Goal: Task Accomplishment & Management: Complete application form

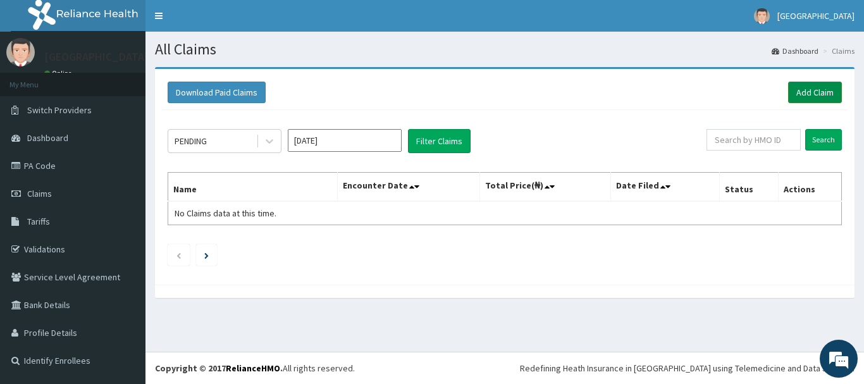
click at [804, 90] on link "Add Claim" at bounding box center [815, 93] width 54 height 22
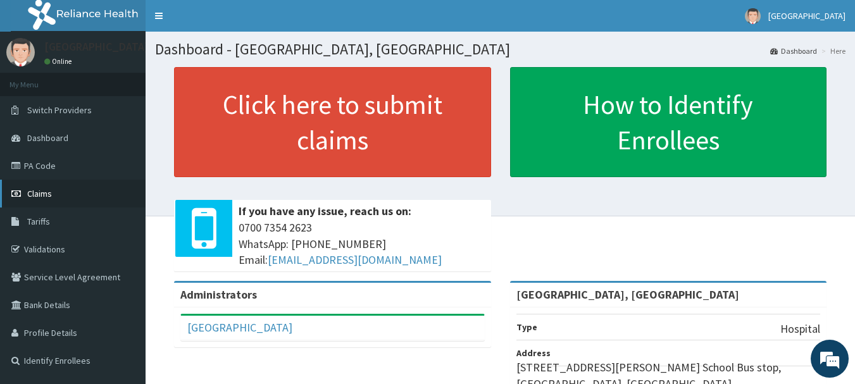
click at [49, 187] on link "Claims" at bounding box center [73, 194] width 146 height 28
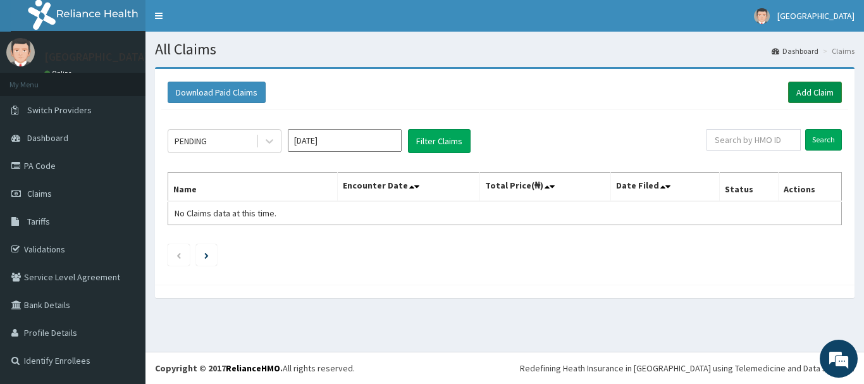
click at [807, 94] on link "Add Claim" at bounding box center [815, 93] width 54 height 22
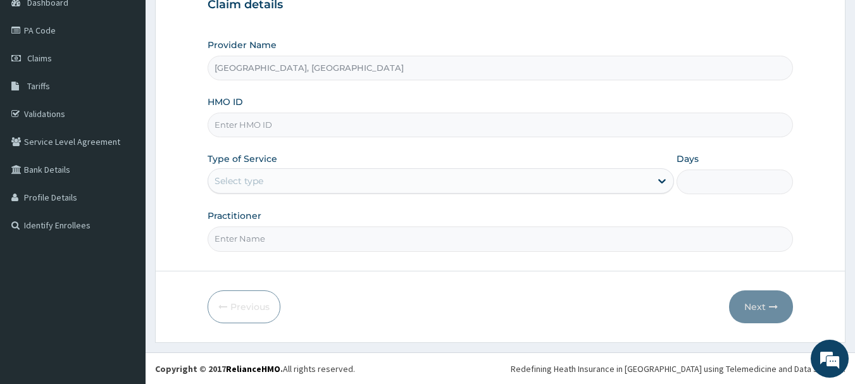
click at [413, 276] on form "Step 1 of 2 Claim details Provider Name [GEOGRAPHIC_DATA], Ketu HMO ID Type of …" at bounding box center [500, 137] width 690 height 411
click at [256, 131] on input "HMO ID" at bounding box center [501, 125] width 586 height 25
type input "STT/10297/A"
click at [301, 179] on div "Select type" at bounding box center [429, 181] width 442 height 20
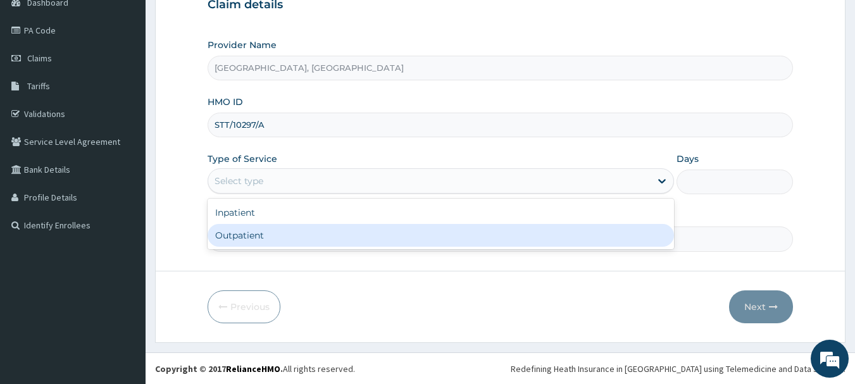
click at [264, 230] on div "Outpatient" at bounding box center [441, 235] width 466 height 23
type input "1"
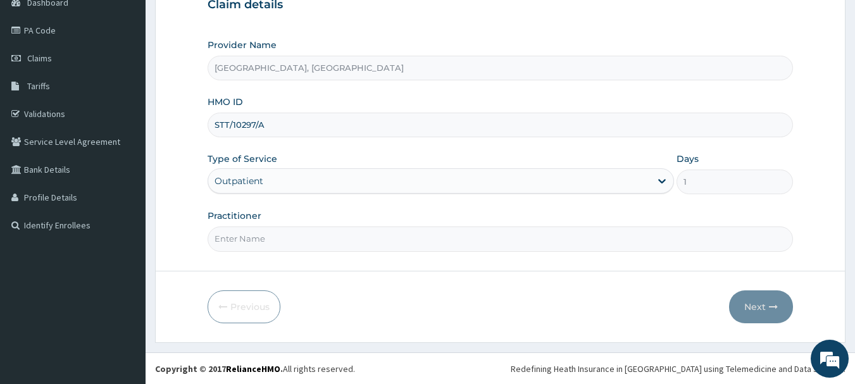
click at [285, 230] on input "Practitioner" at bounding box center [501, 239] width 586 height 25
type input "[PERSON_NAME]"
click at [764, 315] on button "Next" at bounding box center [761, 306] width 64 height 33
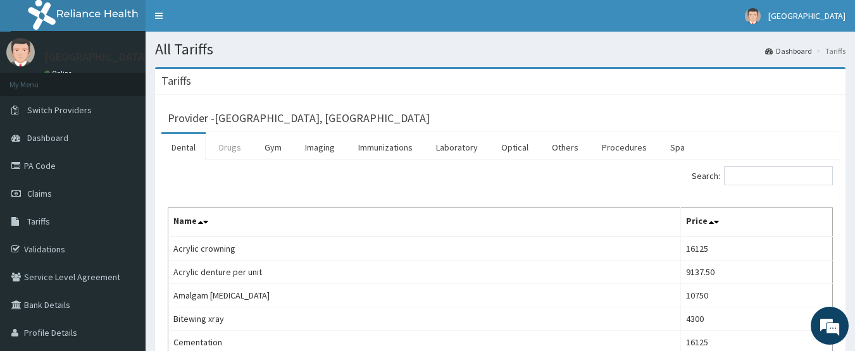
click at [230, 146] on link "Drugs" at bounding box center [230, 147] width 42 height 27
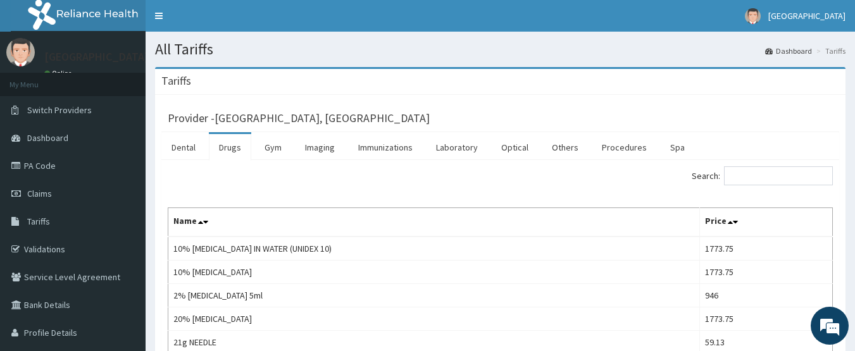
click at [761, 177] on input "Search:" at bounding box center [778, 175] width 109 height 19
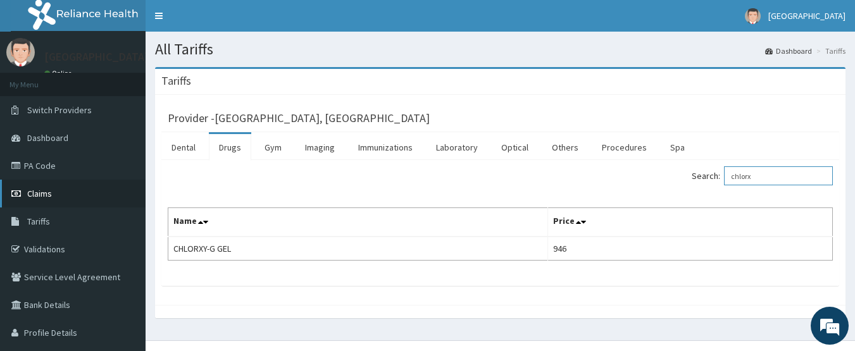
type input "chlorx"
click at [50, 203] on link "Claims" at bounding box center [73, 194] width 146 height 28
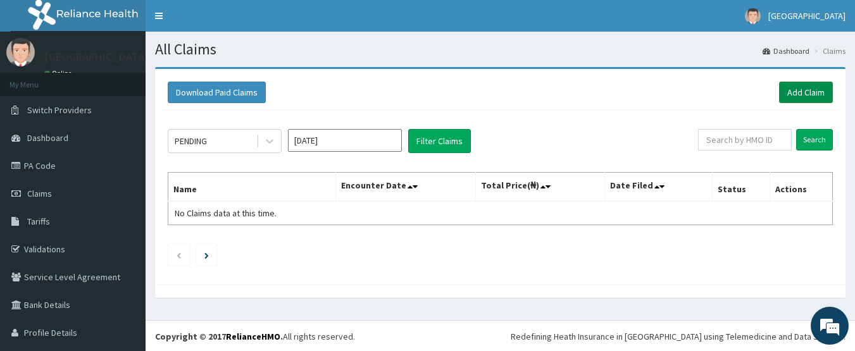
click at [779, 95] on link "Add Claim" at bounding box center [806, 93] width 54 height 22
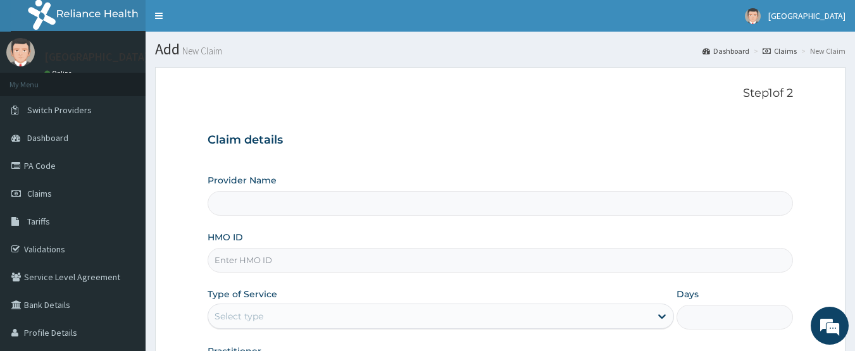
type input "[GEOGRAPHIC_DATA], [GEOGRAPHIC_DATA]"
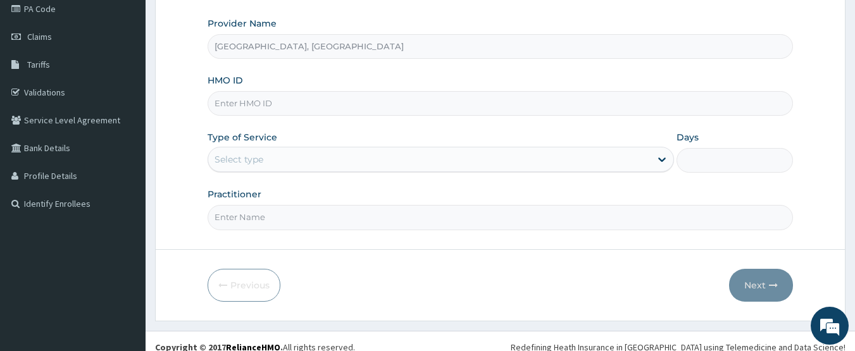
scroll to position [169, 0]
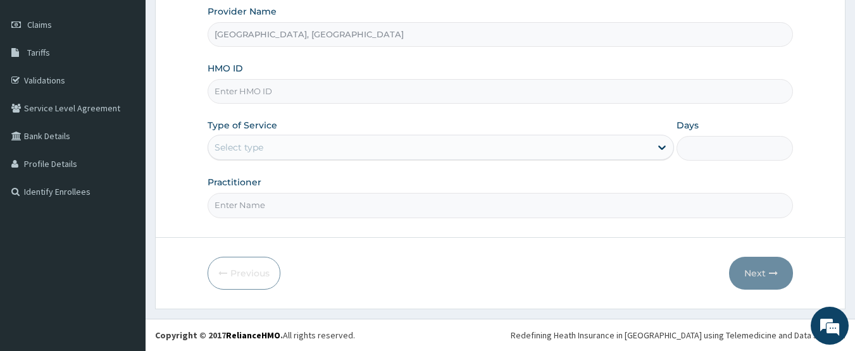
click at [302, 85] on input "HMO ID" at bounding box center [501, 91] width 586 height 25
type input "STT/10297/A"
click at [306, 150] on div "Select type" at bounding box center [429, 147] width 442 height 20
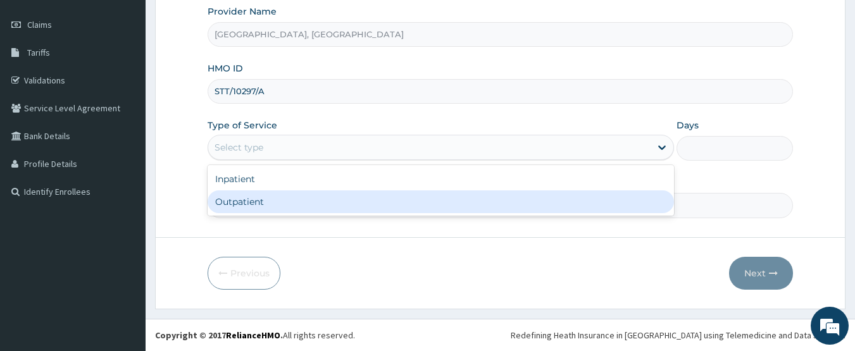
click at [275, 190] on div "Outpatient" at bounding box center [441, 201] width 466 height 23
type input "1"
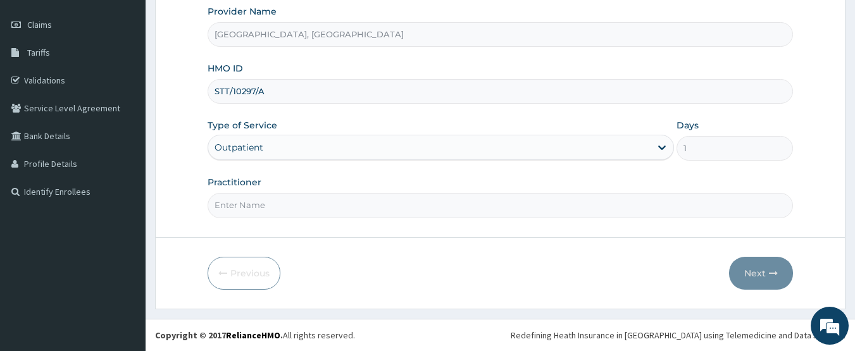
click at [271, 206] on input "Practitioner" at bounding box center [501, 205] width 586 height 25
type input "d"
type input "[PERSON_NAME]"
click at [769, 265] on button "Next" at bounding box center [761, 273] width 64 height 33
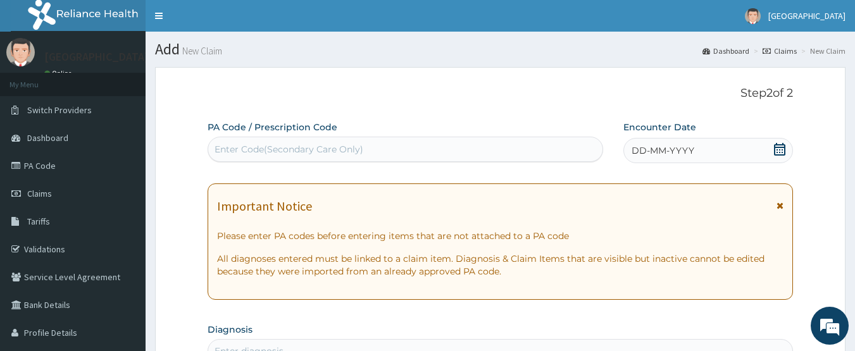
click at [781, 151] on icon at bounding box center [779, 149] width 13 height 13
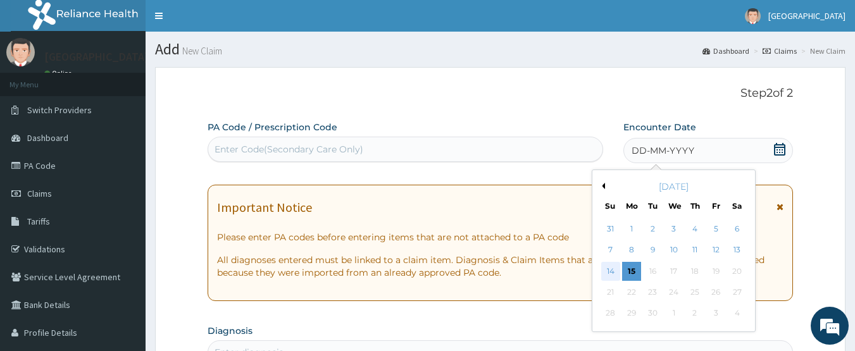
click at [615, 275] on div "14" at bounding box center [610, 271] width 19 height 19
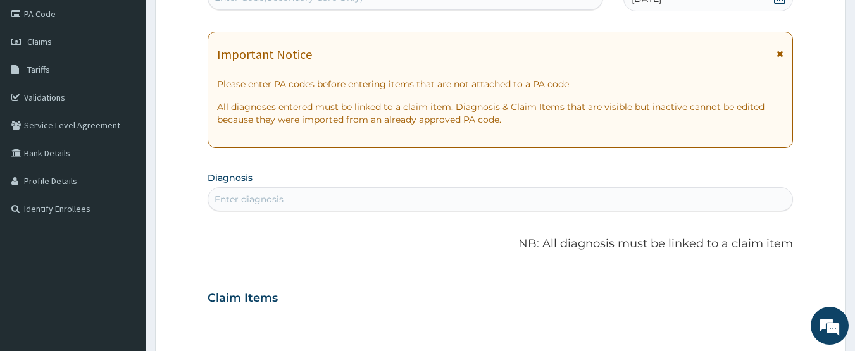
scroll to position [177, 0]
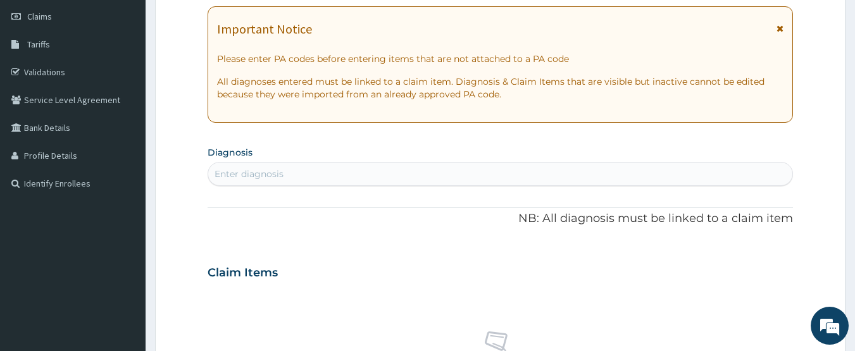
click at [257, 178] on div "Enter diagnosis" at bounding box center [249, 174] width 69 height 13
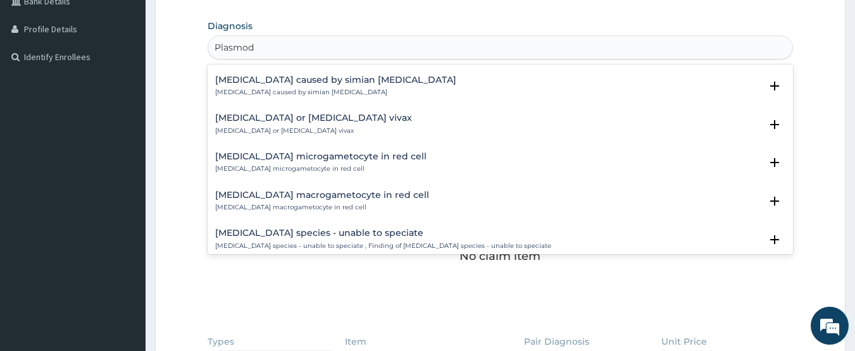
scroll to position [166, 0]
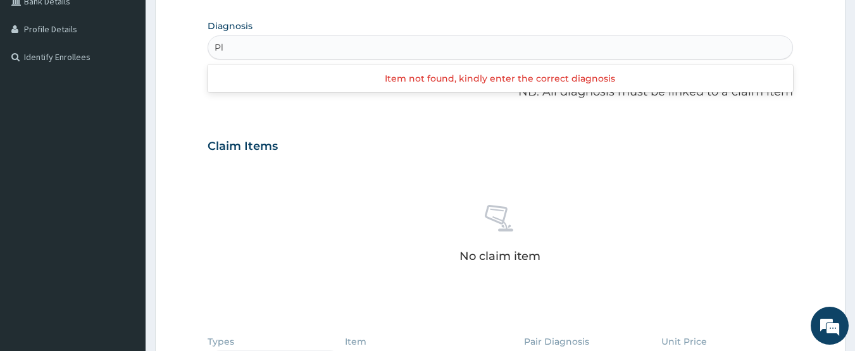
type input "P"
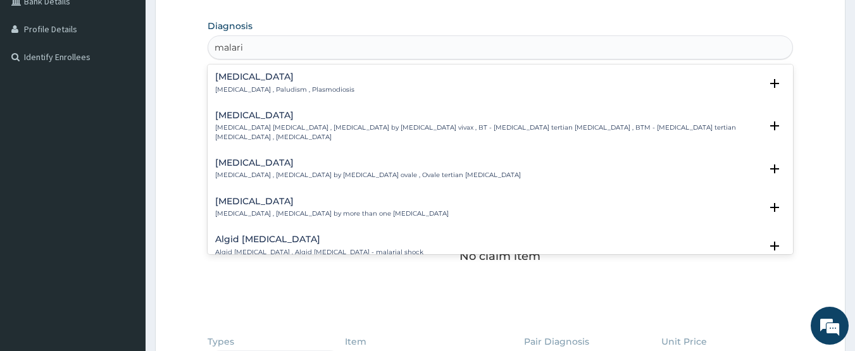
type input "[MEDICAL_DATA]"
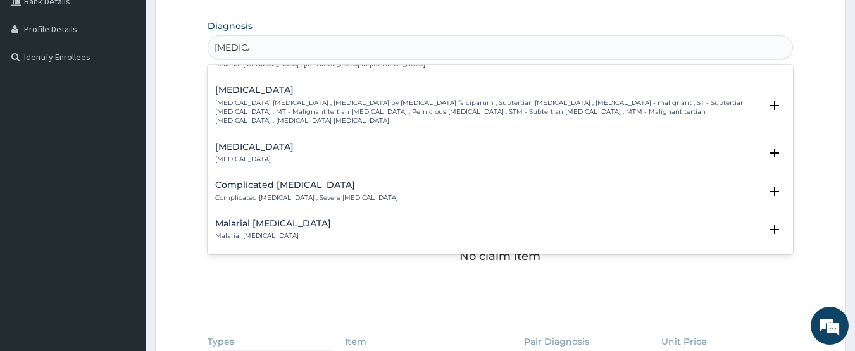
scroll to position [520, 0]
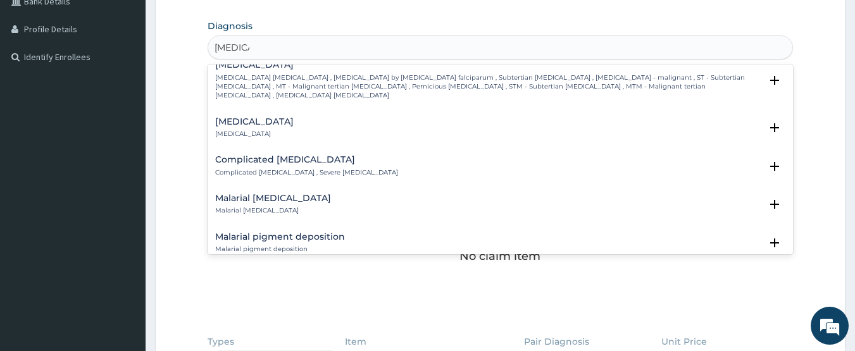
click at [268, 155] on div "Complicated [MEDICAL_DATA] Complicated [MEDICAL_DATA] , Severe [MEDICAL_DATA]" at bounding box center [306, 166] width 183 height 22
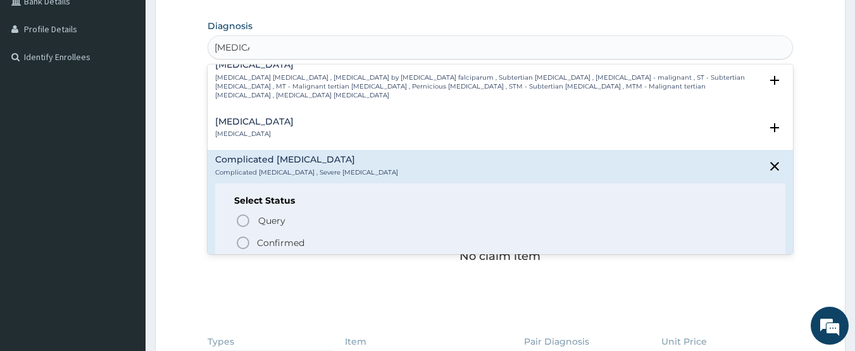
click at [246, 235] on icon "status option filled" at bounding box center [242, 242] width 15 height 15
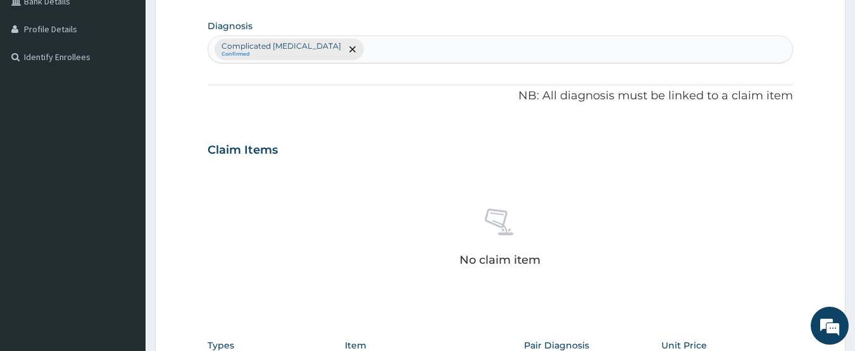
scroll to position [561, 0]
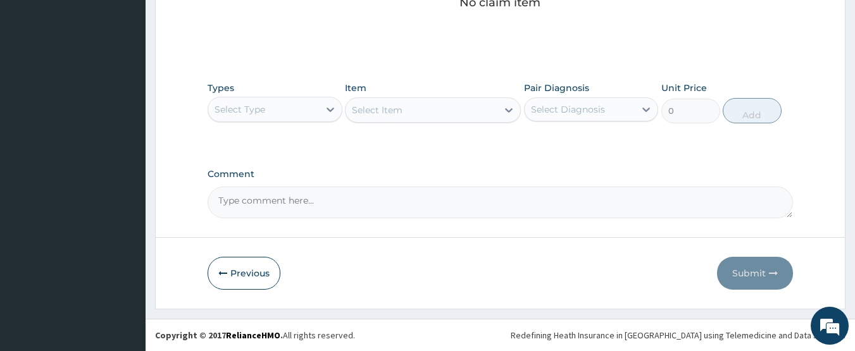
click at [237, 104] on div "Select Type" at bounding box center [240, 109] width 51 height 13
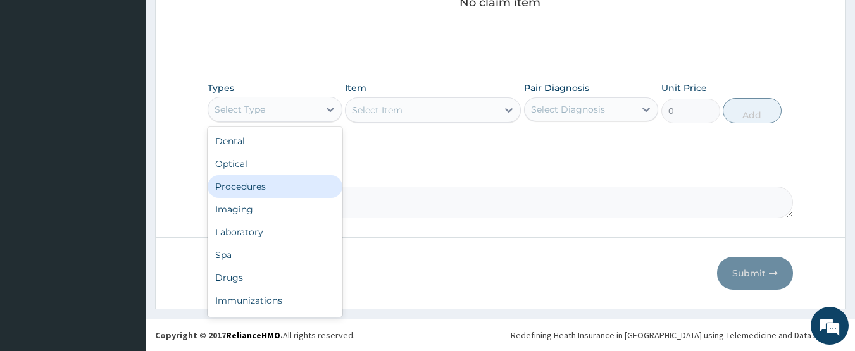
click at [242, 184] on div "Procedures" at bounding box center [275, 186] width 135 height 23
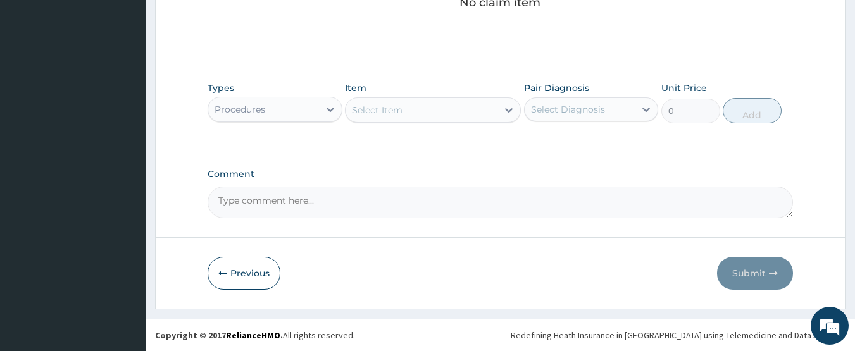
click at [430, 113] on div "Select Item" at bounding box center [421, 110] width 152 height 20
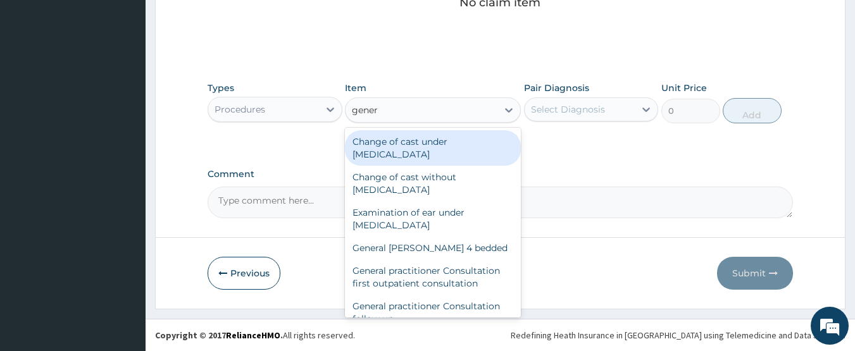
type input "genera"
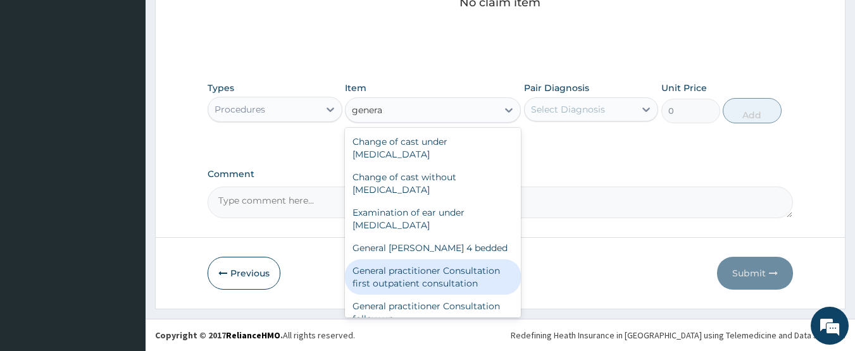
click at [399, 266] on div "General practitioner Consultation first outpatient consultation" at bounding box center [433, 276] width 176 height 35
type input "3547.5"
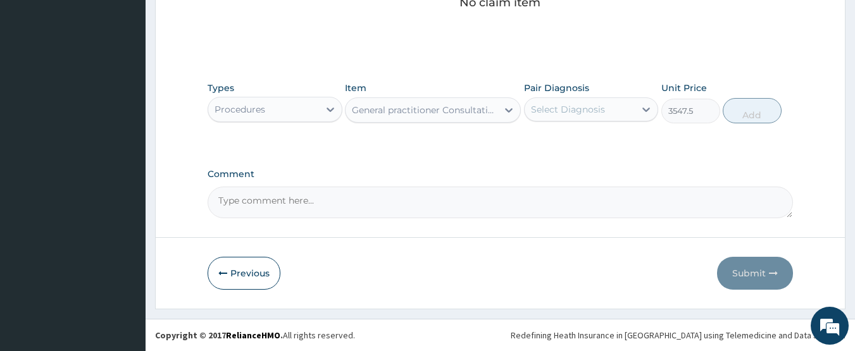
click at [544, 113] on div "Select Diagnosis" at bounding box center [568, 109] width 74 height 13
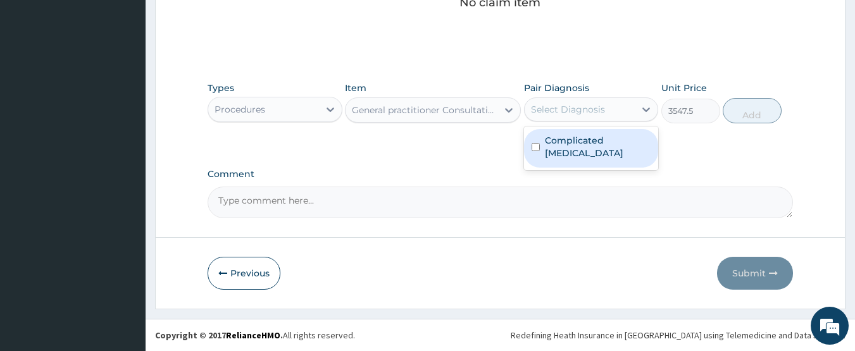
click at [544, 113] on div "Select Diagnosis" at bounding box center [568, 109] width 74 height 13
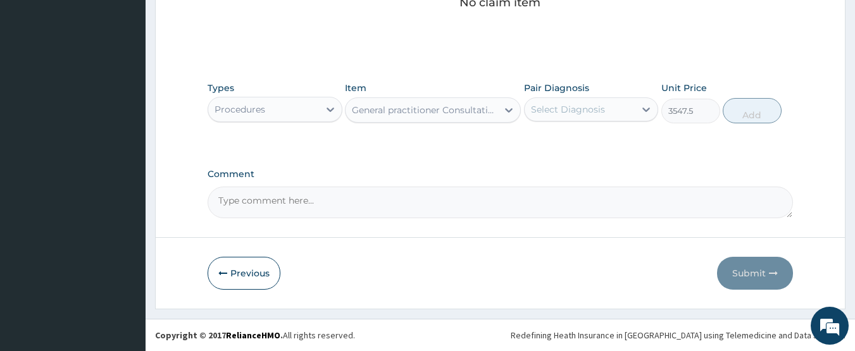
click at [566, 116] on div "Select Diagnosis" at bounding box center [580, 109] width 111 height 20
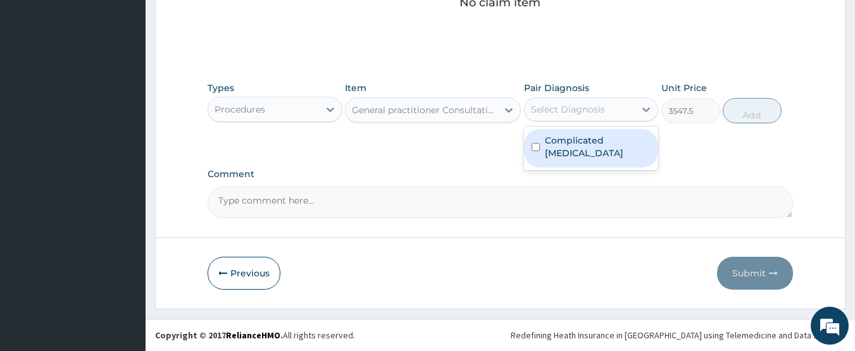
click at [535, 143] on input "checkbox" at bounding box center [536, 147] width 8 height 8
checkbox input "true"
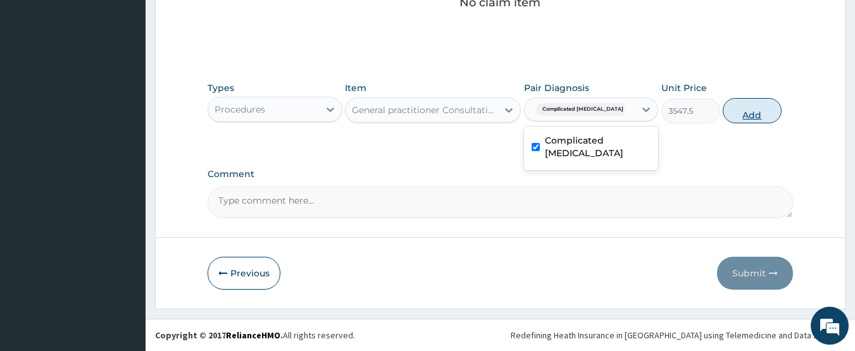
click at [765, 112] on button "Add" at bounding box center [752, 110] width 59 height 25
type input "0"
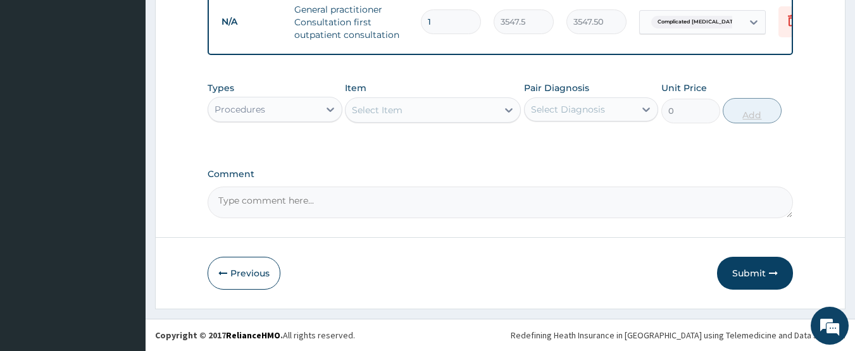
scroll to position [518, 0]
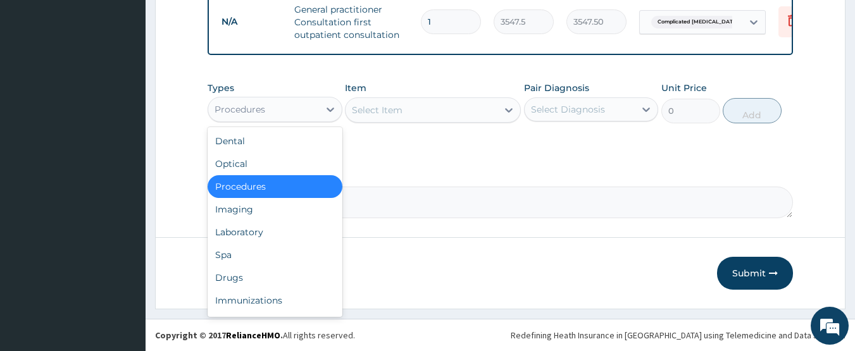
click at [270, 116] on div "Procedures" at bounding box center [263, 109] width 111 height 20
click at [240, 282] on div "Drugs" at bounding box center [275, 277] width 135 height 23
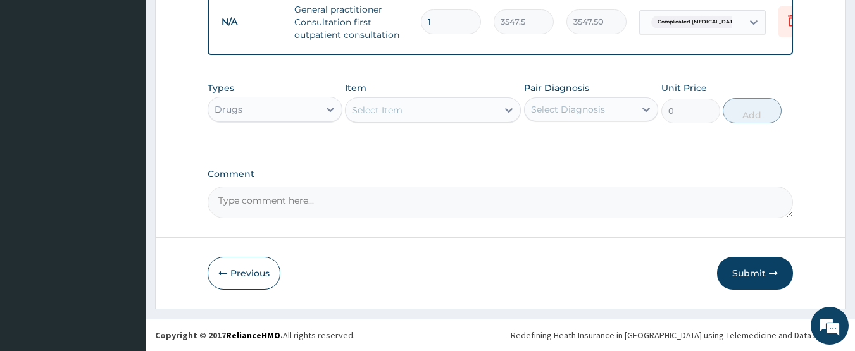
click at [429, 117] on div "Select Item" at bounding box center [421, 110] width 152 height 20
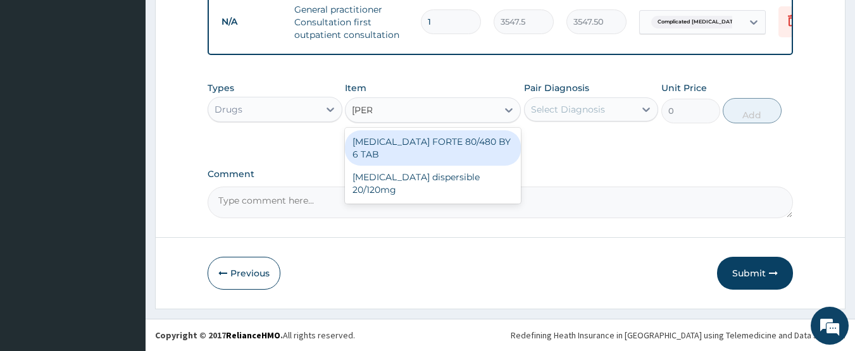
type input "coart"
click at [441, 139] on div "[MEDICAL_DATA] FORTE 80/480 BY 6 TAB" at bounding box center [433, 147] width 176 height 35
type input "449.35"
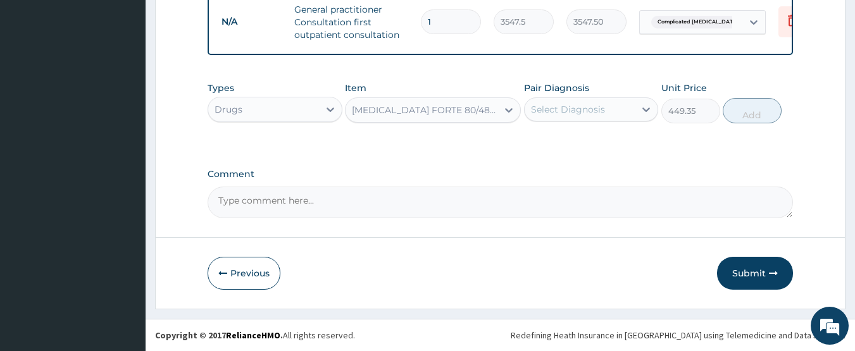
click at [575, 108] on div "Select Diagnosis" at bounding box center [568, 109] width 74 height 13
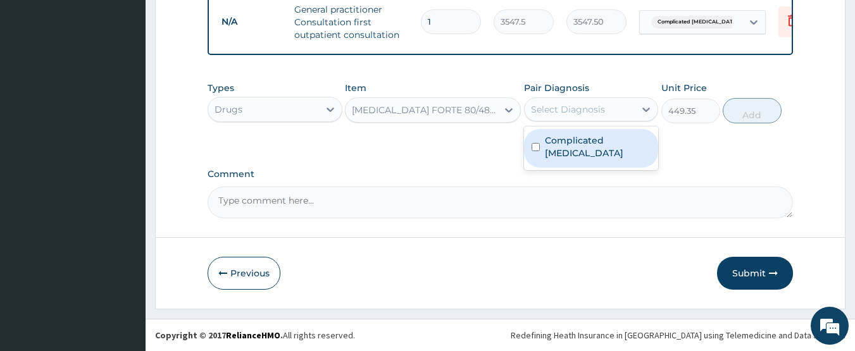
click at [537, 143] on input "checkbox" at bounding box center [536, 147] width 8 height 8
checkbox input "true"
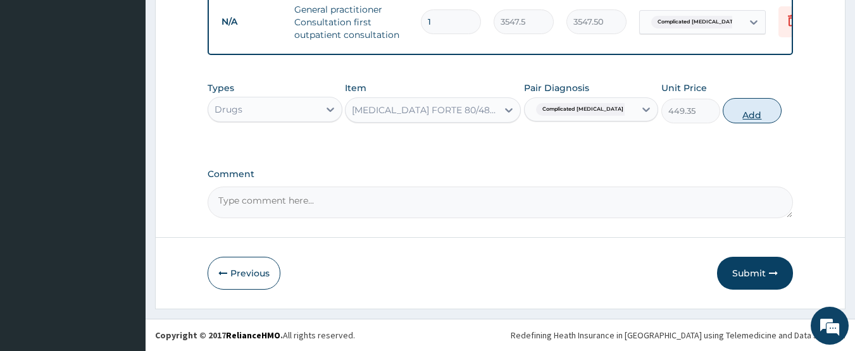
click at [756, 115] on button "Add" at bounding box center [752, 110] width 59 height 25
type input "0"
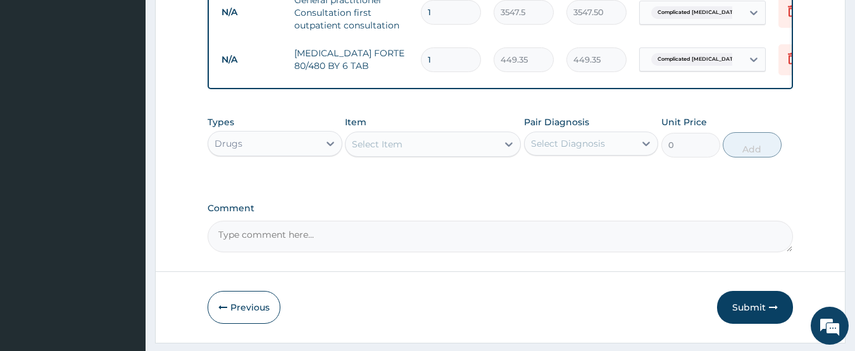
click at [455, 154] on div "Select Item" at bounding box center [421, 144] width 152 height 20
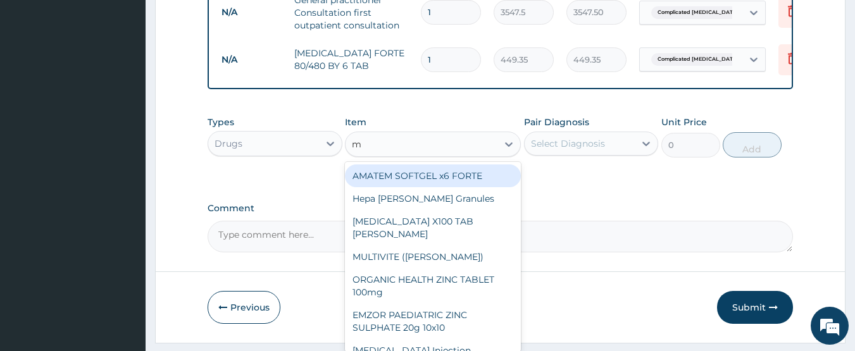
type input "mu"
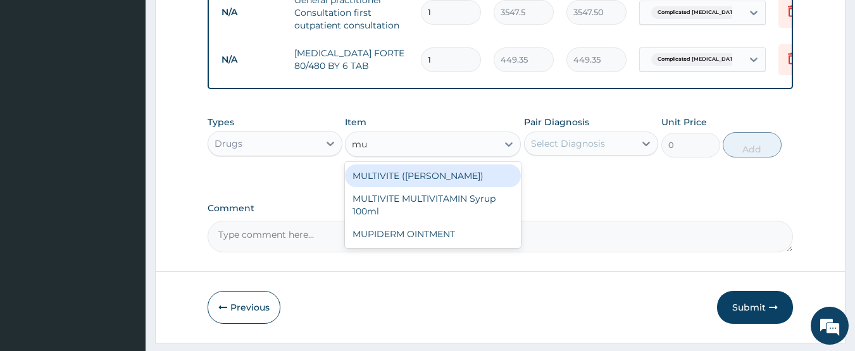
click at [450, 178] on div "MULTIVITE ([PERSON_NAME])" at bounding box center [433, 176] width 176 height 23
type input "23.65"
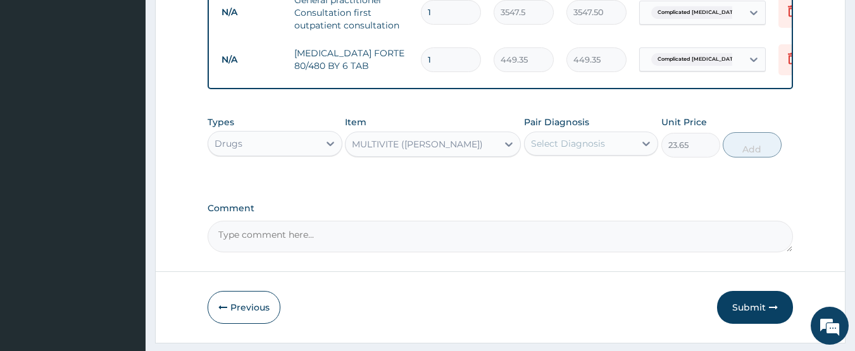
click at [566, 150] on div "Select Diagnosis" at bounding box center [568, 143] width 74 height 13
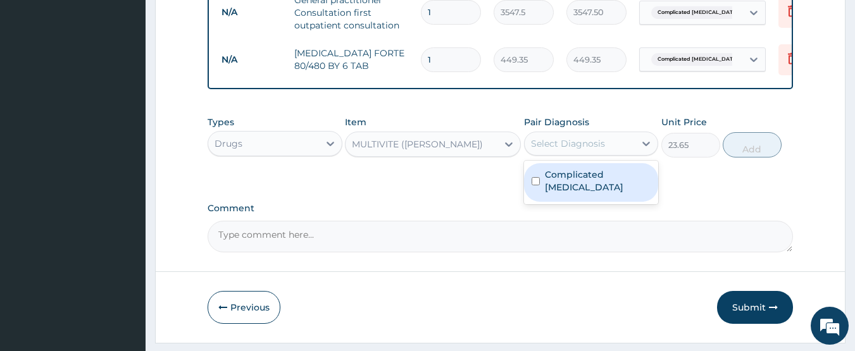
click at [535, 182] on input "checkbox" at bounding box center [536, 181] width 8 height 8
checkbox input "true"
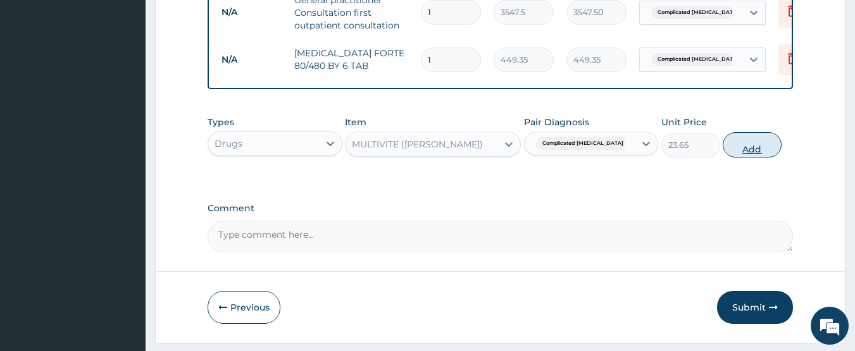
click at [743, 158] on button "Add" at bounding box center [752, 144] width 59 height 25
type input "0"
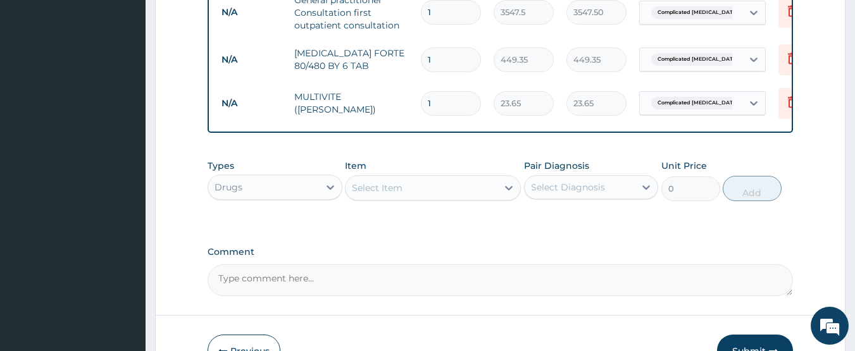
click at [418, 196] on div "Select Item" at bounding box center [421, 188] width 152 height 20
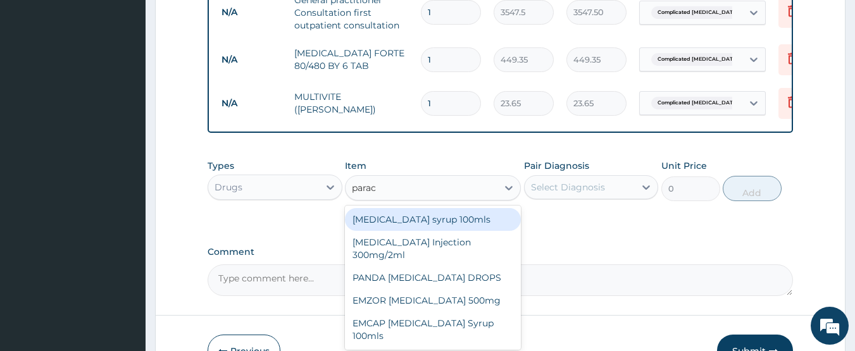
type input "parace"
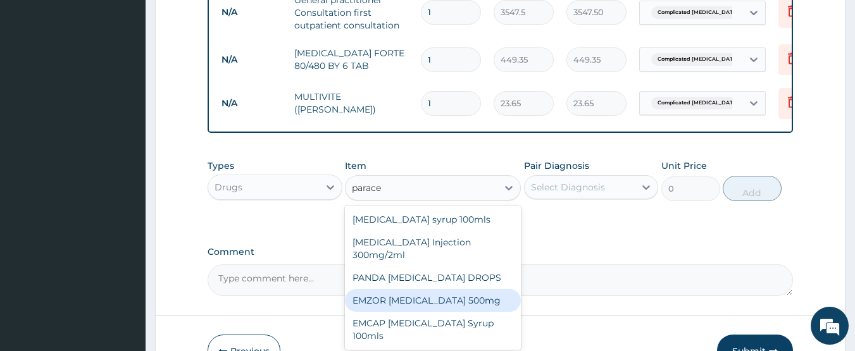
click at [428, 312] on div "EMZOR [MEDICAL_DATA] 500mg" at bounding box center [433, 300] width 176 height 23
type input "23.65"
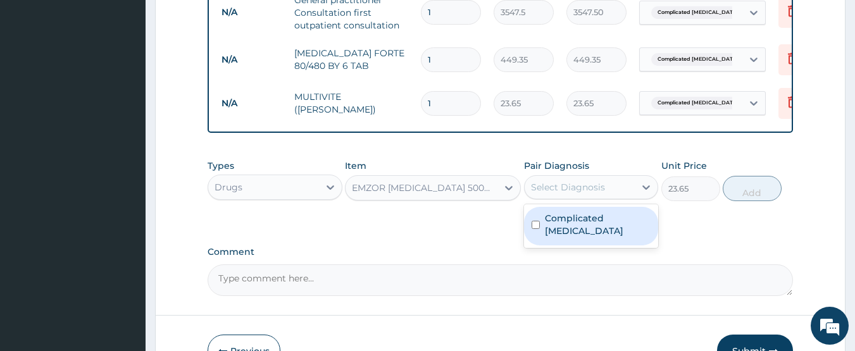
click at [607, 197] on div "Select Diagnosis" at bounding box center [580, 187] width 111 height 20
click at [534, 228] on input "checkbox" at bounding box center [536, 225] width 8 height 8
checkbox input "true"
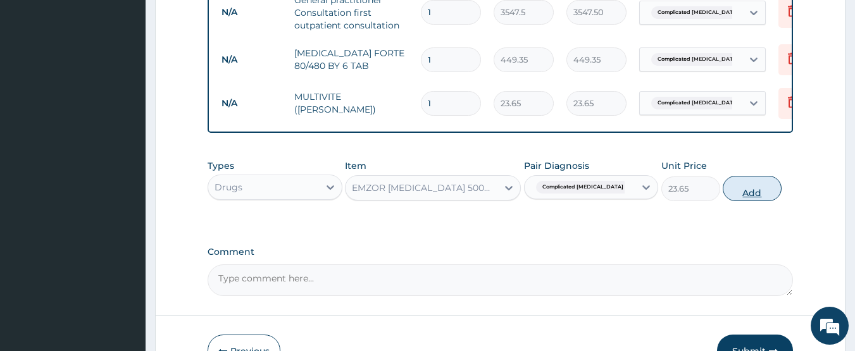
click at [737, 200] on button "Add" at bounding box center [752, 188] width 59 height 25
type input "0"
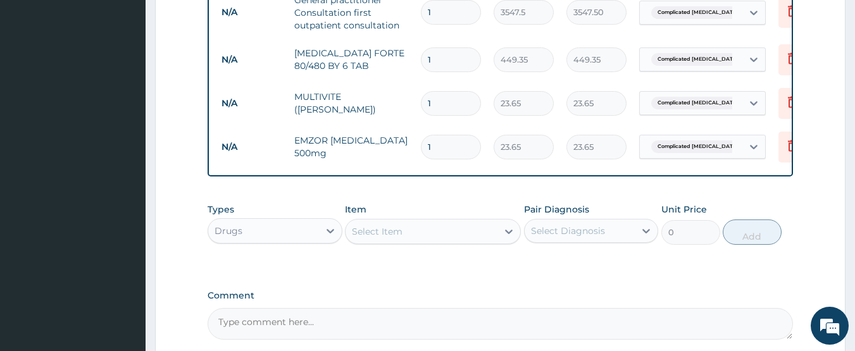
scroll to position [211, 0]
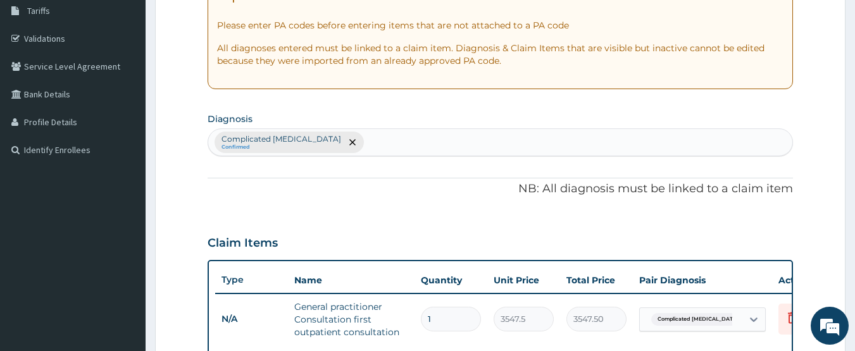
click at [384, 145] on div "Complicated [MEDICAL_DATA] Confirmed" at bounding box center [500, 142] width 585 height 27
type input "rhini"
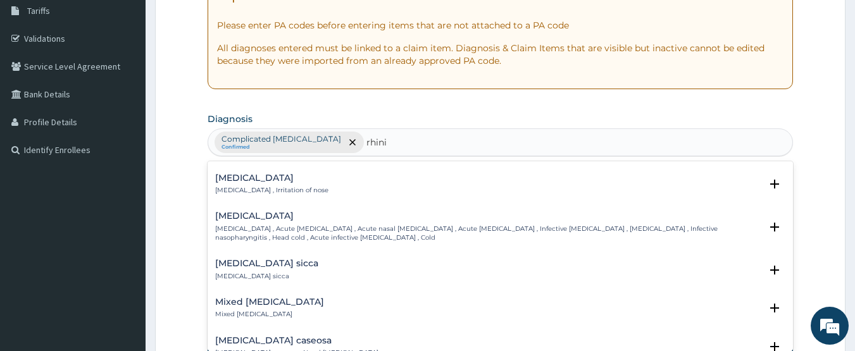
scroll to position [0, 0]
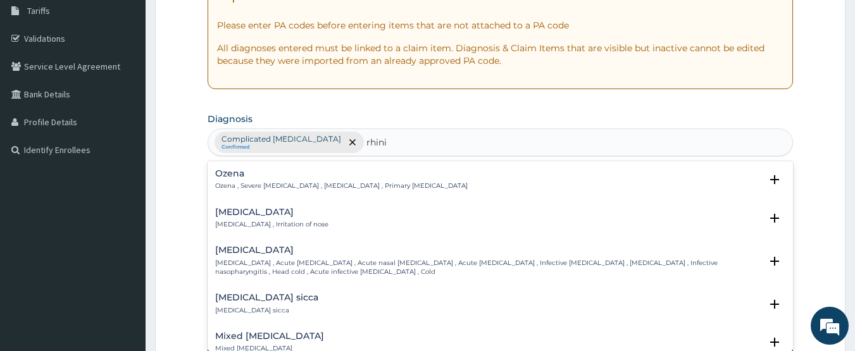
click at [246, 211] on h4 "[MEDICAL_DATA]" at bounding box center [271, 212] width 113 height 9
click at [246, 209] on h4 "[MEDICAL_DATA]" at bounding box center [271, 212] width 113 height 9
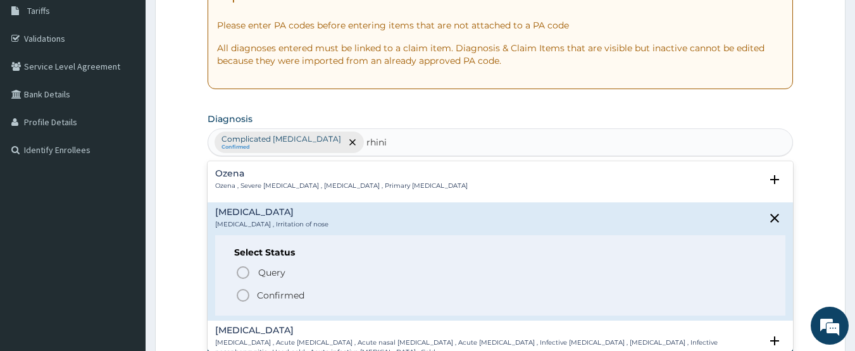
click at [242, 290] on circle "status option filled" at bounding box center [242, 295] width 11 height 11
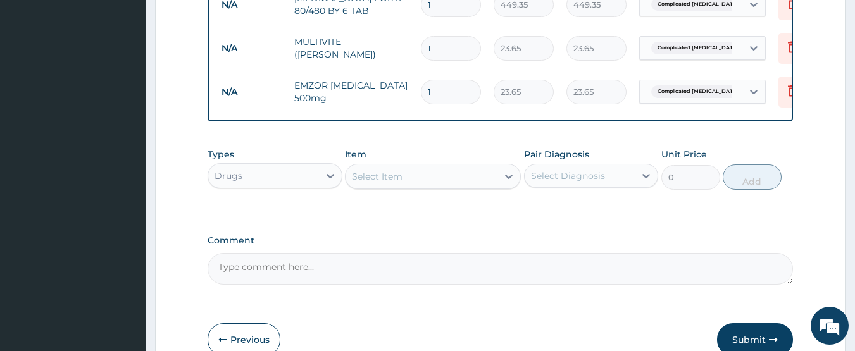
scroll to position [590, 0]
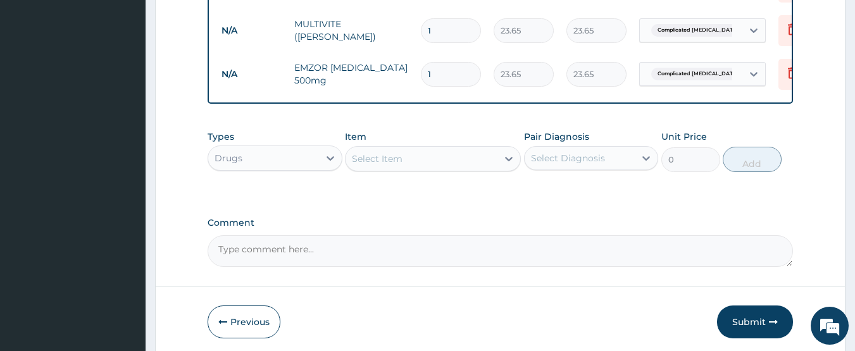
click at [426, 169] on div "Select Item" at bounding box center [421, 159] width 152 height 20
type input "amox"
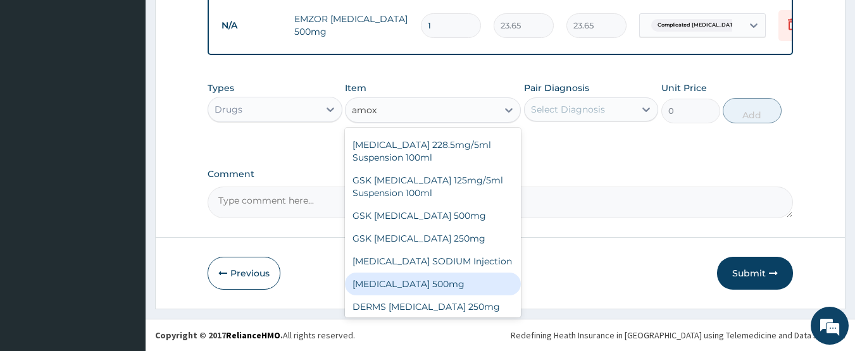
scroll to position [23, 0]
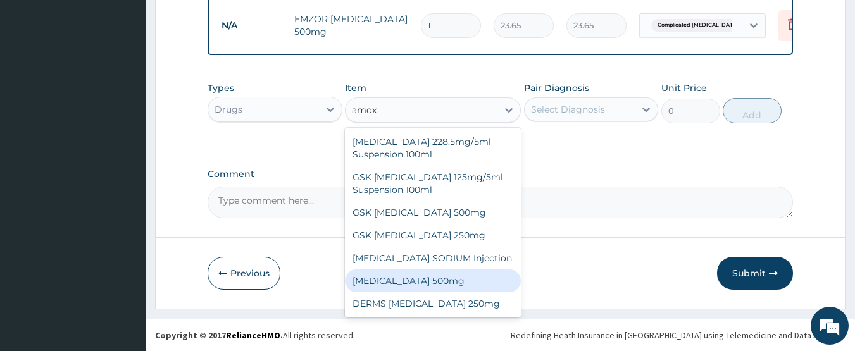
click at [476, 280] on div "[MEDICAL_DATA] 500mg" at bounding box center [433, 281] width 176 height 23
type input "70.95"
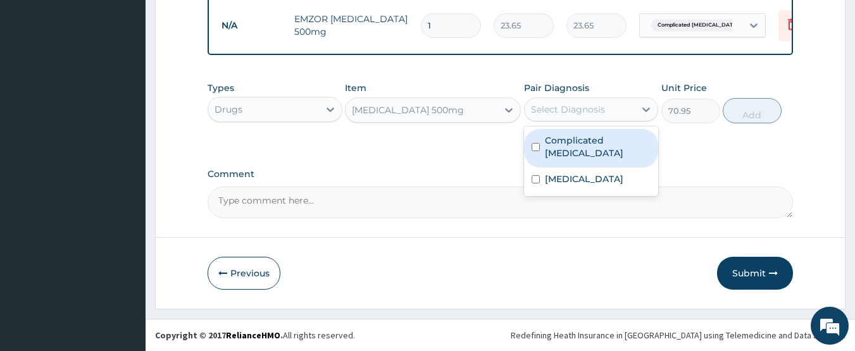
click at [618, 109] on div "Select Diagnosis" at bounding box center [580, 109] width 111 height 20
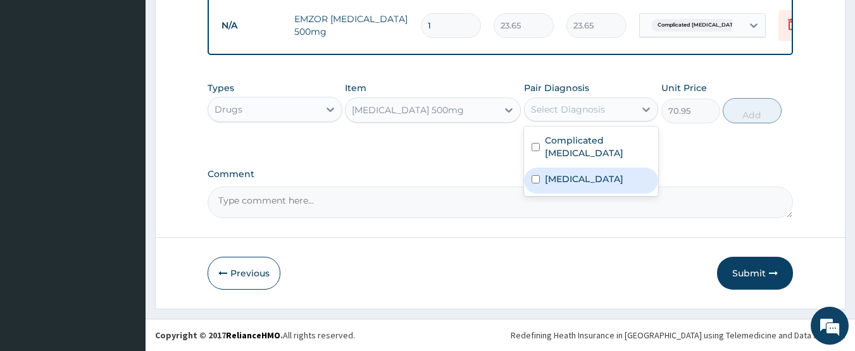
click at [537, 175] on input "checkbox" at bounding box center [536, 179] width 8 height 8
checkbox input "true"
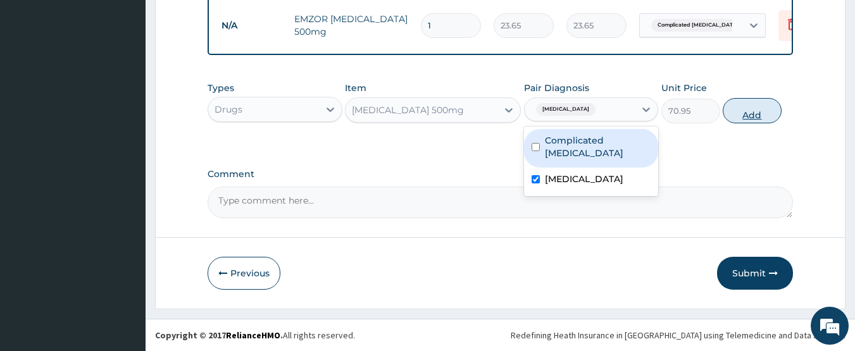
click at [735, 113] on button "Add" at bounding box center [752, 110] width 59 height 25
type input "0"
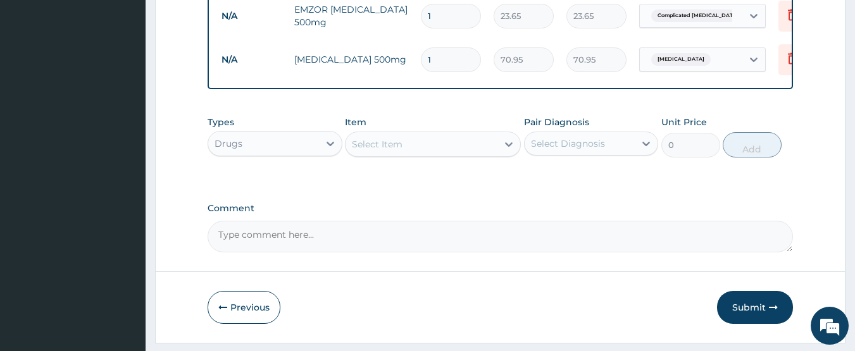
click at [358, 151] on div "Select Item" at bounding box center [377, 144] width 51 height 13
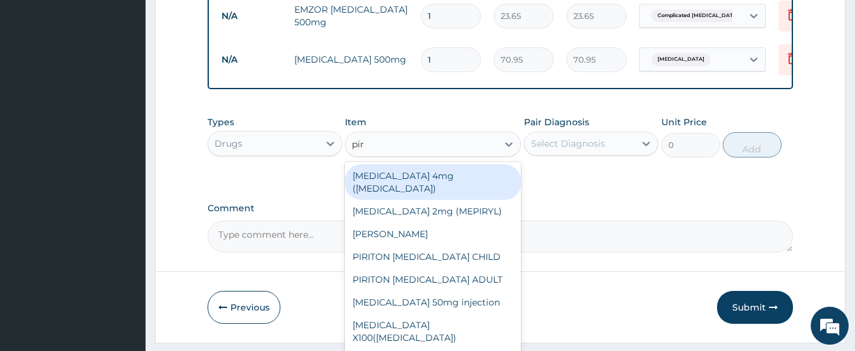
type input "piri"
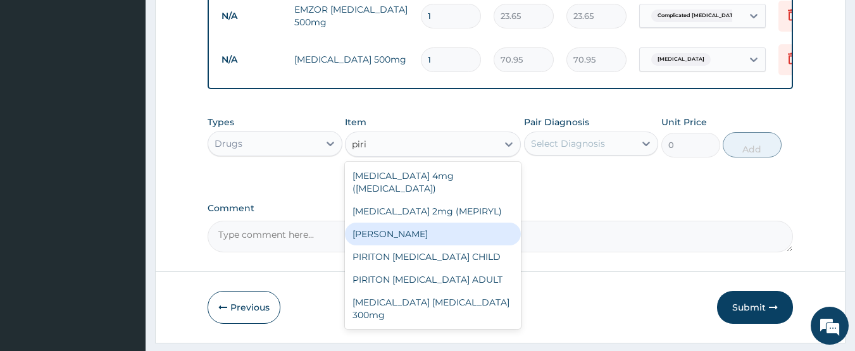
click at [382, 230] on div "[PERSON_NAME]" at bounding box center [433, 234] width 176 height 23
type input "23.65"
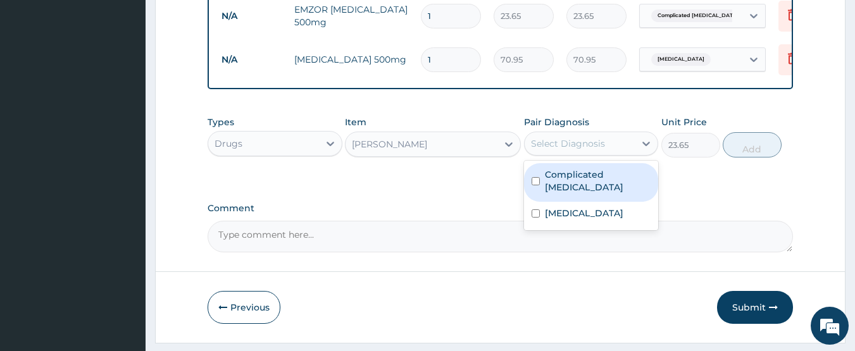
click at [567, 149] on div "Select Diagnosis" at bounding box center [568, 143] width 74 height 13
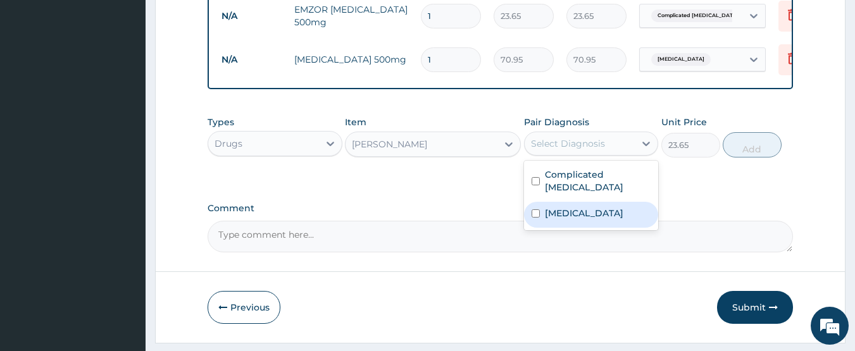
click at [536, 211] on input "checkbox" at bounding box center [536, 213] width 8 height 8
checkbox input "true"
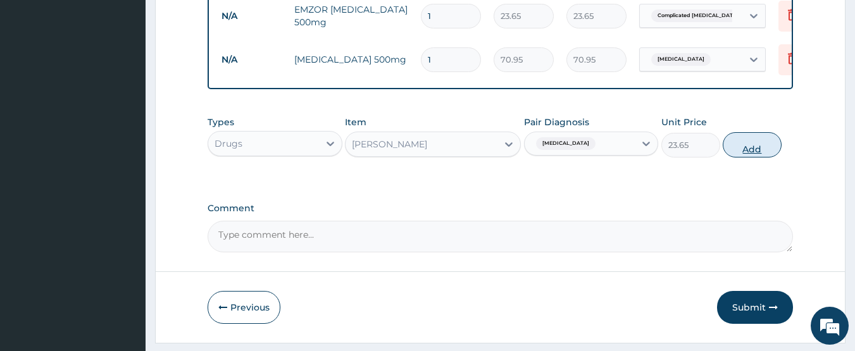
click at [766, 151] on button "Add" at bounding box center [752, 144] width 59 height 25
type input "0"
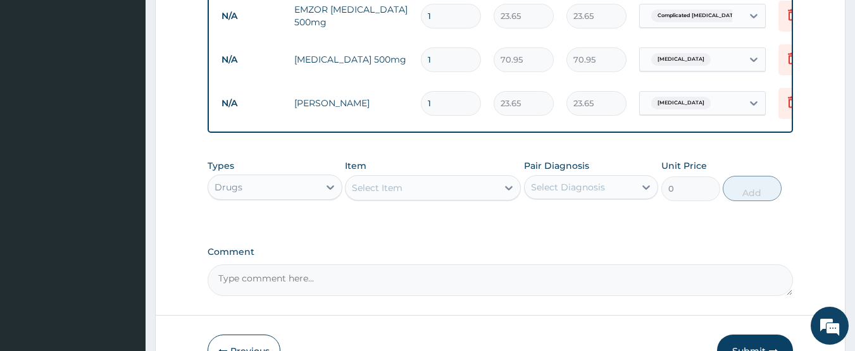
click at [378, 201] on div "Select Item" at bounding box center [433, 187] width 176 height 25
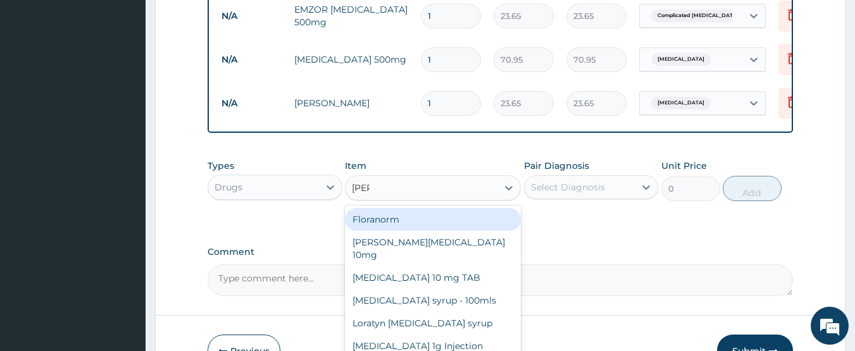
type input "lorat"
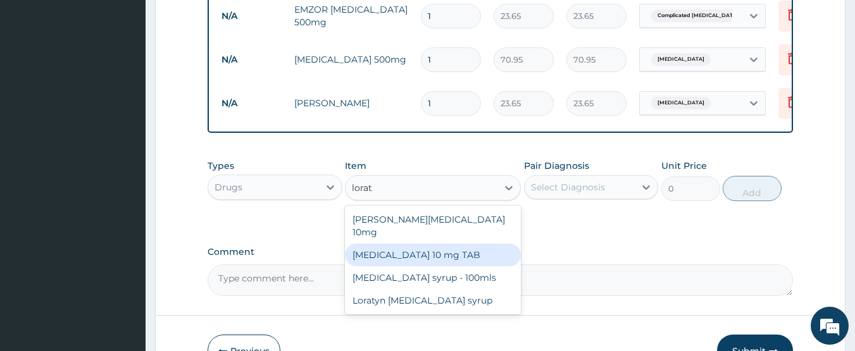
click at [475, 253] on div "[MEDICAL_DATA] 10 mg TAB" at bounding box center [433, 255] width 176 height 23
type input "59.125"
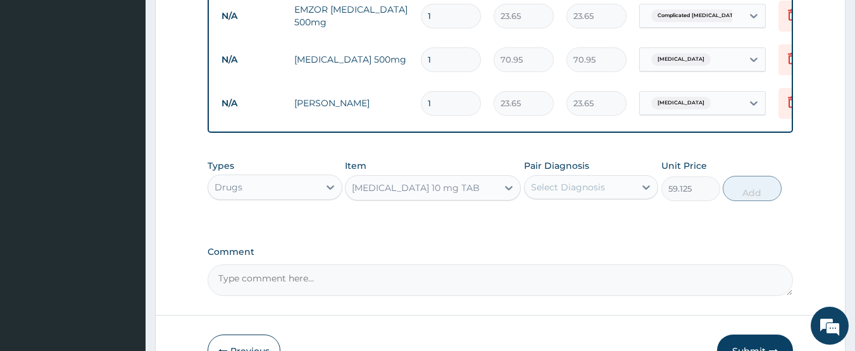
click at [572, 197] on div "Select Diagnosis" at bounding box center [580, 187] width 111 height 20
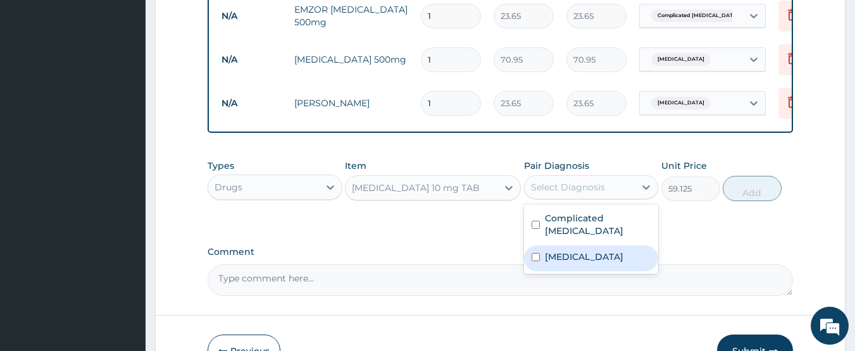
click at [537, 249] on div "[MEDICAL_DATA]" at bounding box center [591, 259] width 135 height 26
checkbox input "true"
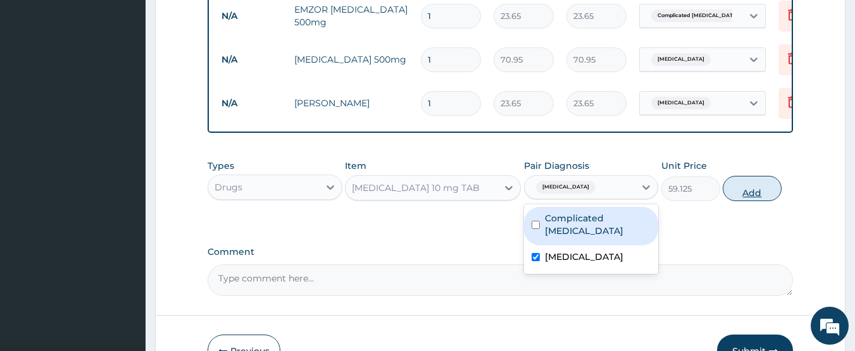
click at [727, 201] on button "Add" at bounding box center [752, 188] width 59 height 25
type input "0"
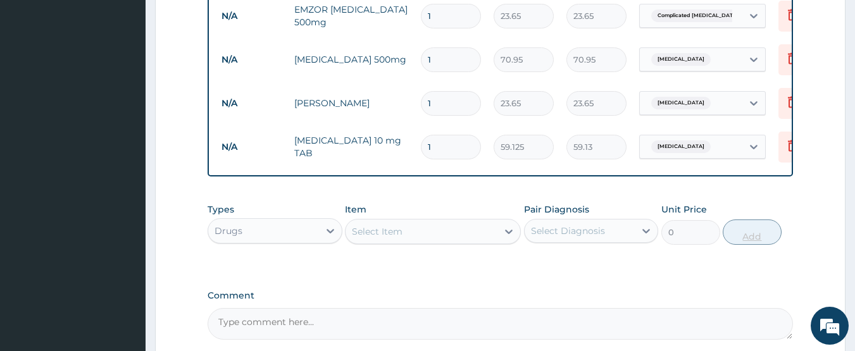
type input "0.00"
type input "6"
type input "354.75"
type input "6"
click at [437, 103] on input "1" at bounding box center [451, 103] width 60 height 25
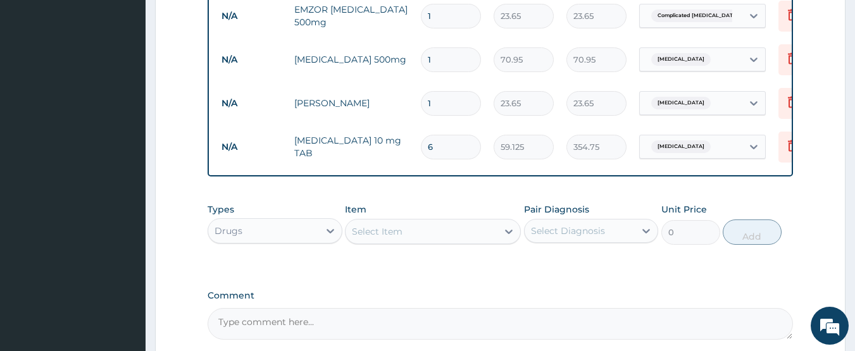
type input "0.00"
type input "4"
type input "94.60"
type input "4"
click at [456, 58] on input "1" at bounding box center [451, 59] width 60 height 25
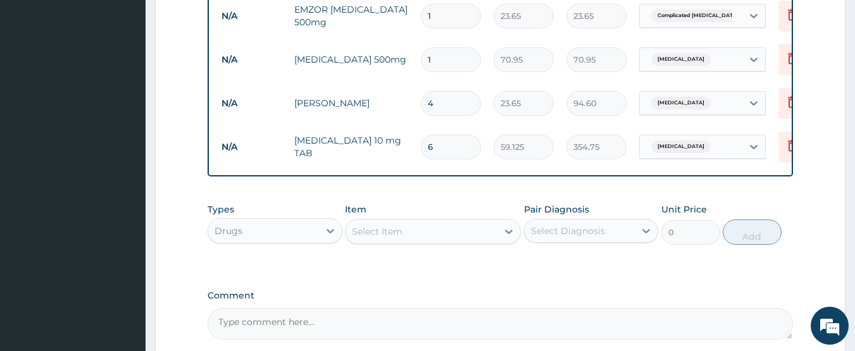
type input "15"
type input "1064.25"
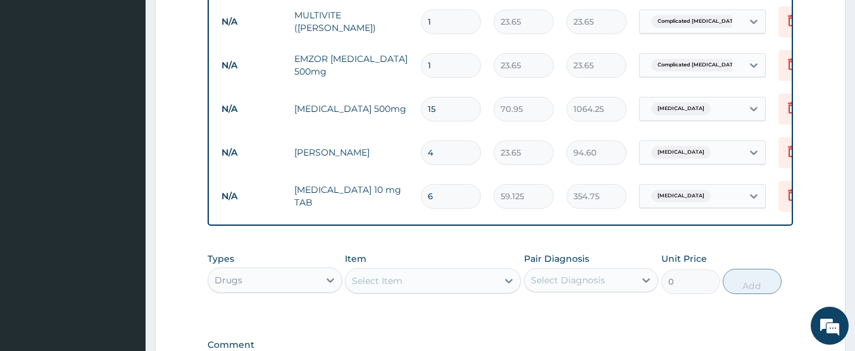
scroll to position [598, 0]
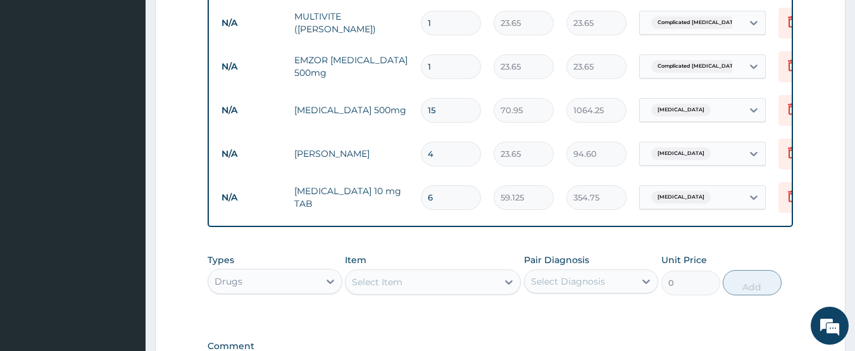
type input "15"
click at [453, 76] on input "1" at bounding box center [451, 66] width 60 height 25
type input "0.00"
type input "1"
type input "23.65"
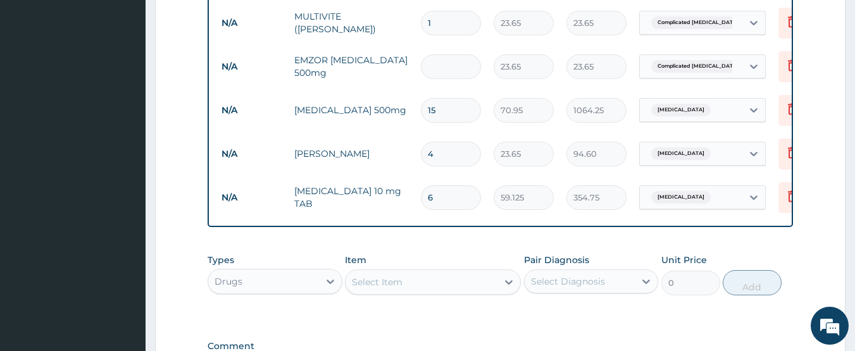
type input "0.00"
type input "2"
type input "47.30"
type input "20"
type input "473.00"
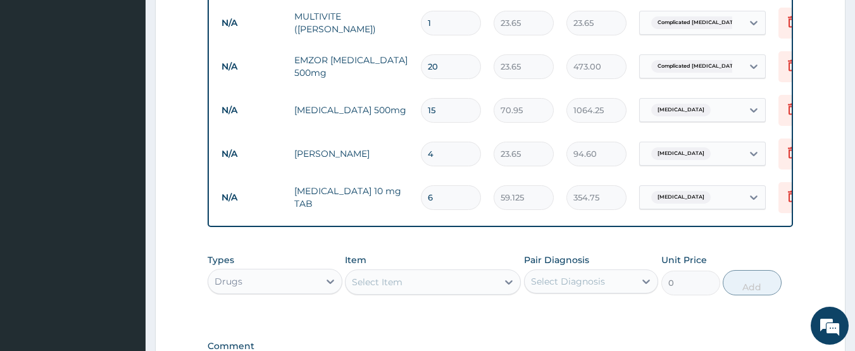
type input "20"
click at [436, 30] on input "1" at bounding box center [451, 23] width 60 height 25
type input "15"
type input "354.75"
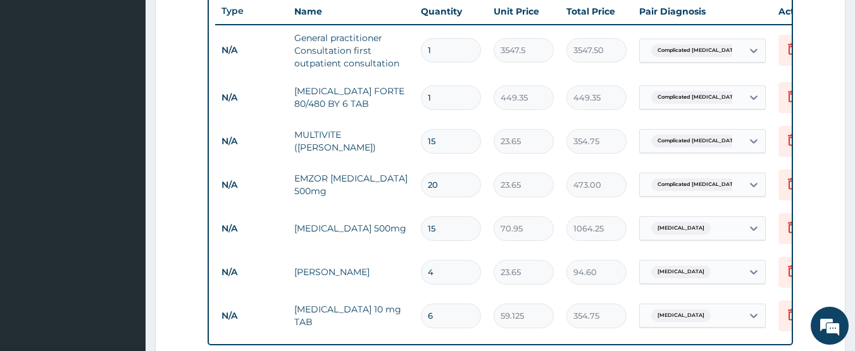
scroll to position [471, 0]
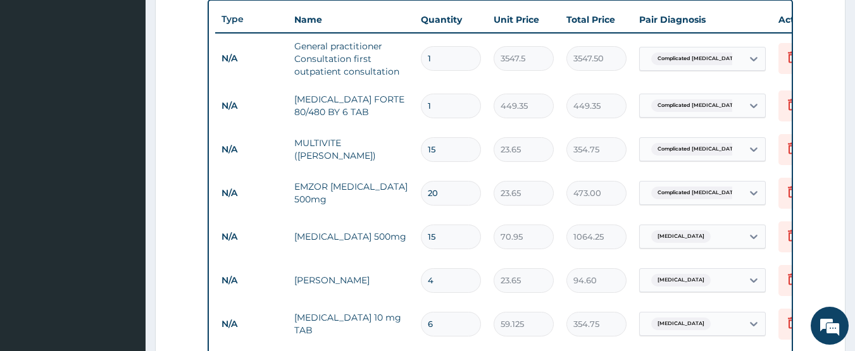
type input "15"
click at [450, 103] on input "1" at bounding box center [451, 106] width 60 height 25
type input "0.00"
type input "6"
type input "2696.10"
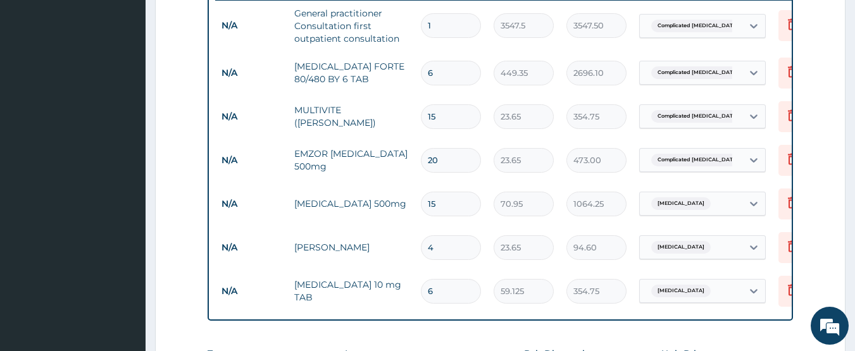
scroll to position [497, 0]
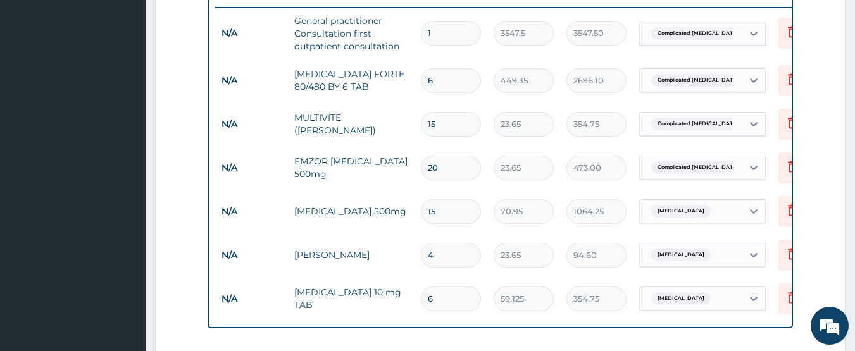
type input "6"
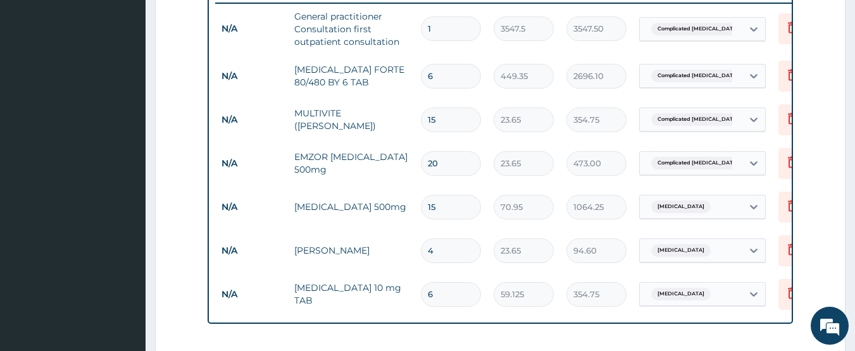
scroll to position [780, 0]
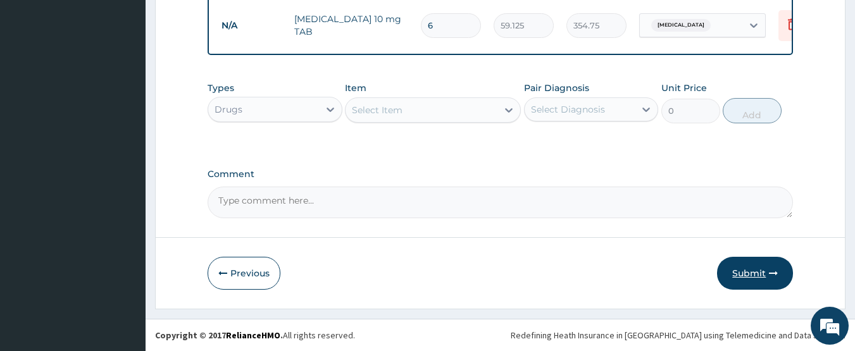
click at [745, 266] on button "Submit" at bounding box center [755, 273] width 76 height 33
